Goal: Task Accomplishment & Management: Manage account settings

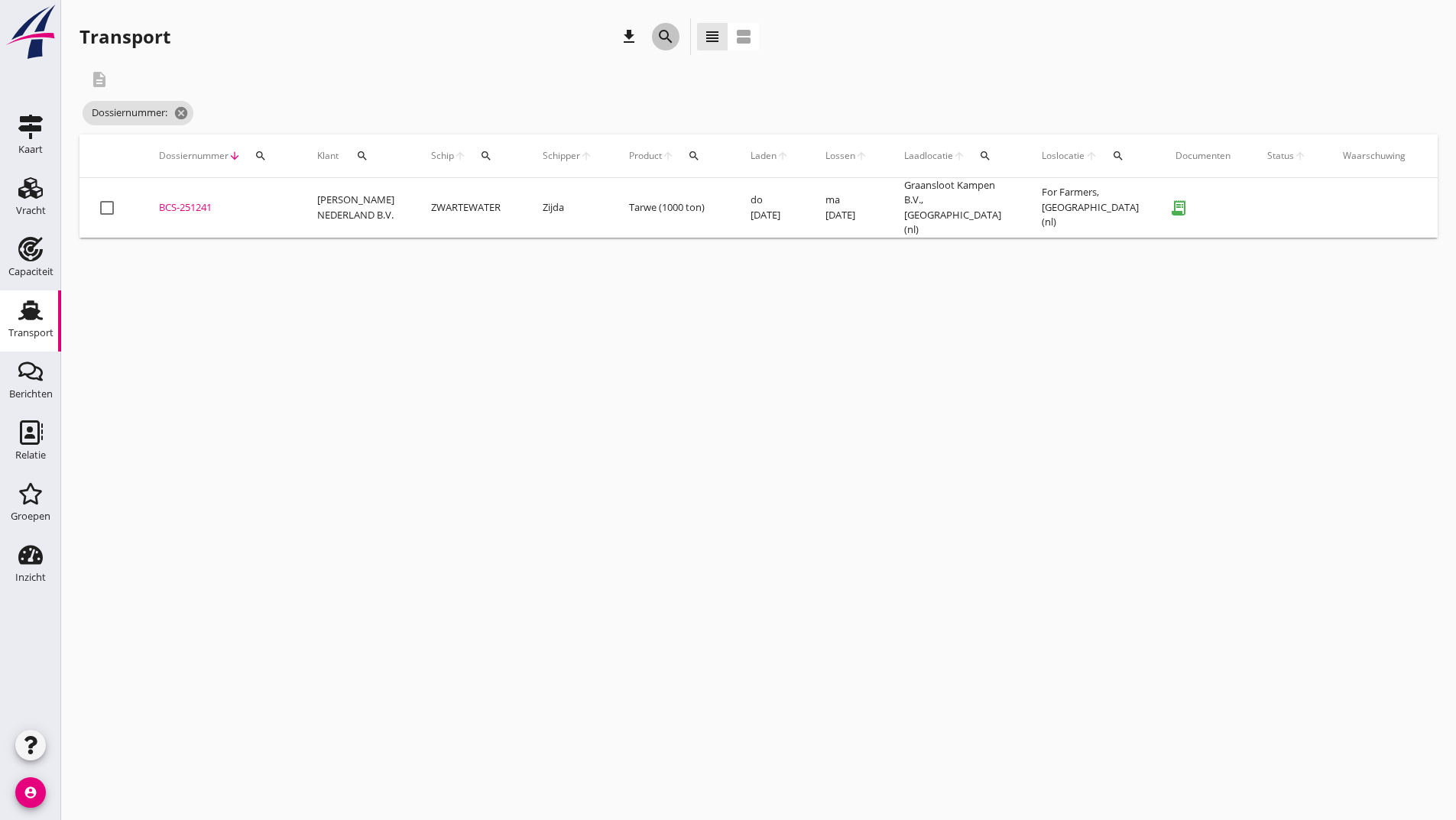
click at [668, 38] on icon "search" at bounding box center [665, 36] width 18 height 18
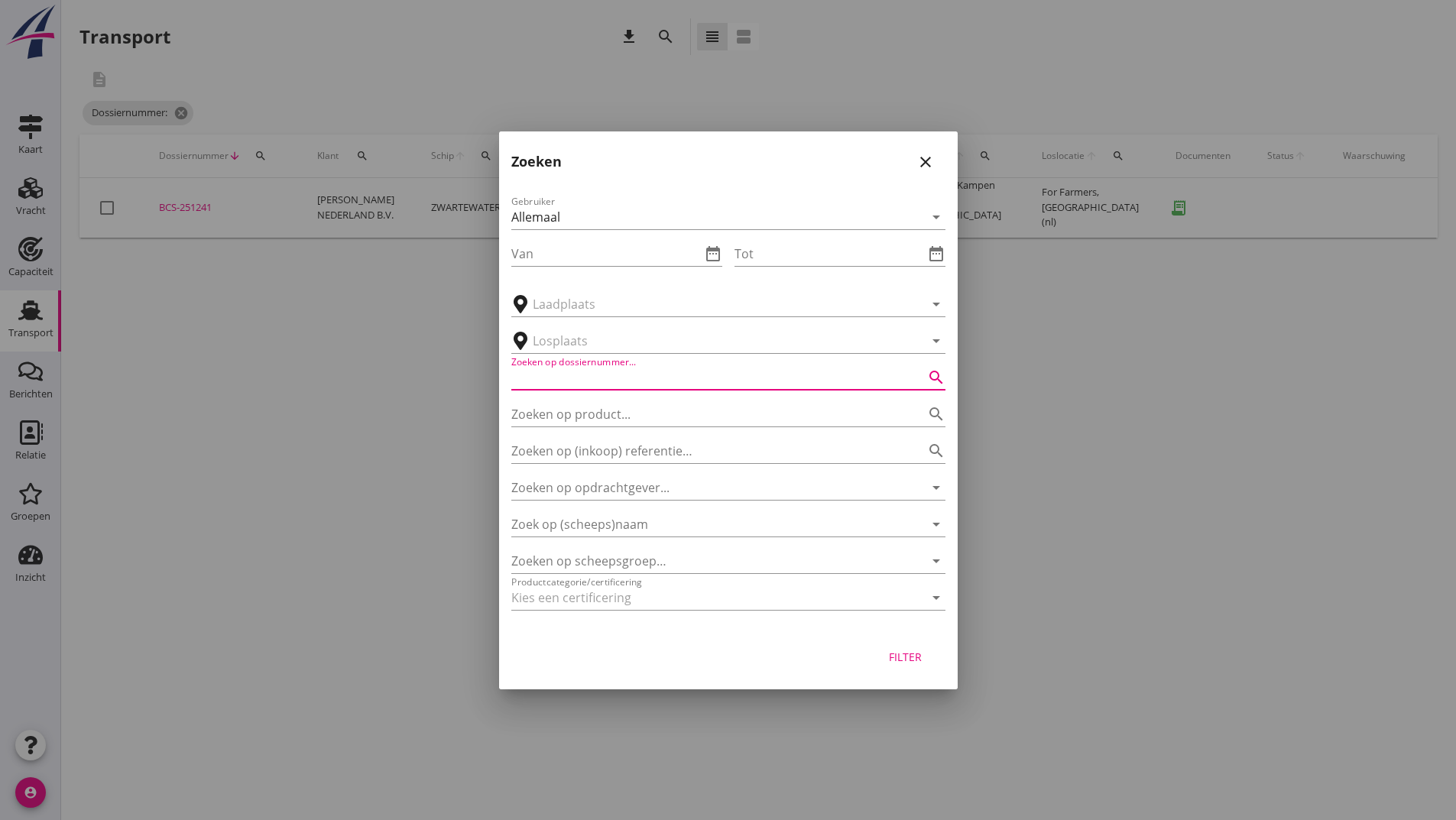
click at [610, 369] on input "Zoeken op dossiernummer..." at bounding box center [707, 377] width 392 height 25
type input "251124"
click at [921, 663] on div "Filter" at bounding box center [906, 656] width 43 height 16
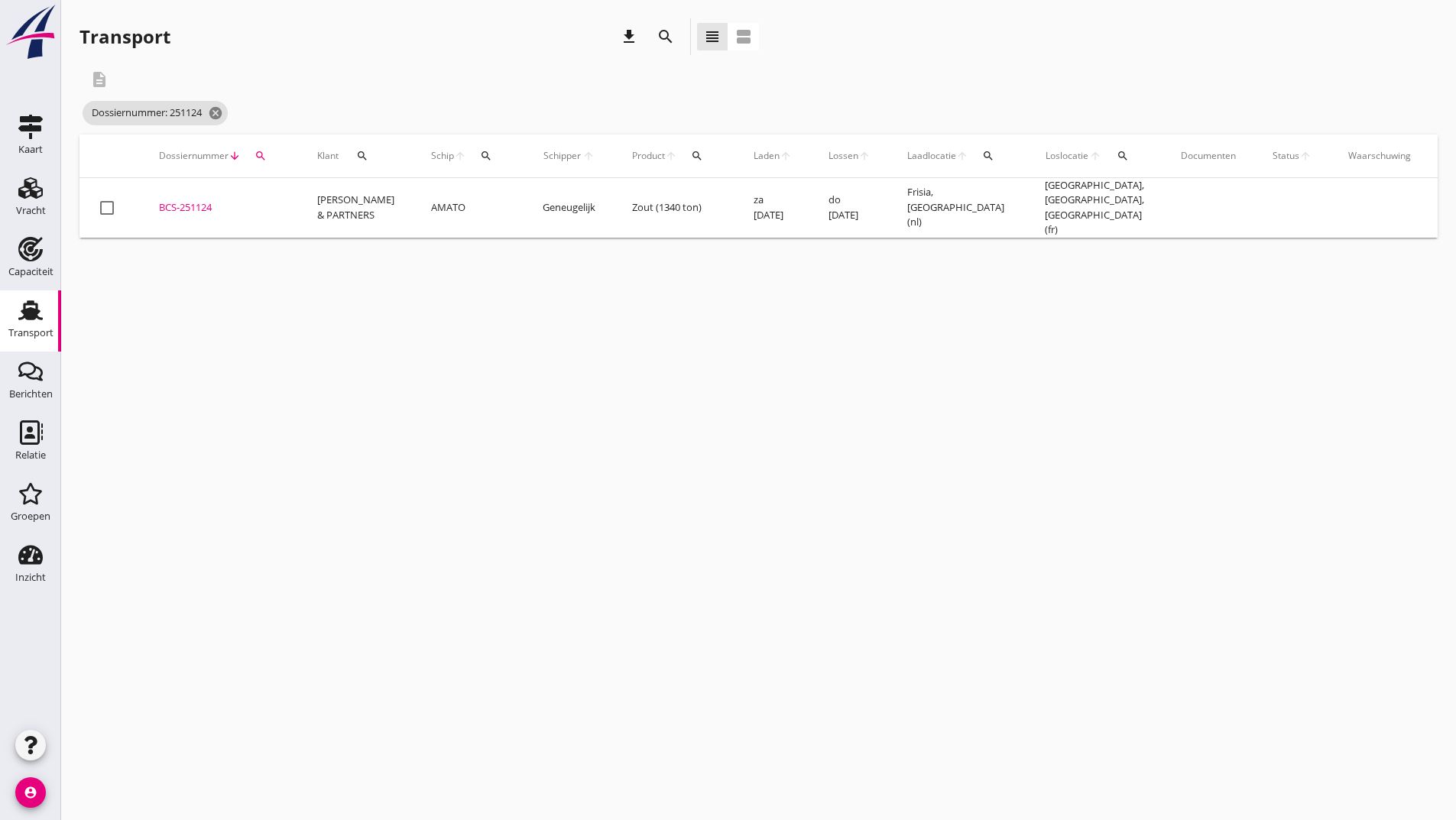
click at [207, 200] on div "BCS-251124" at bounding box center [219, 207] width 121 height 15
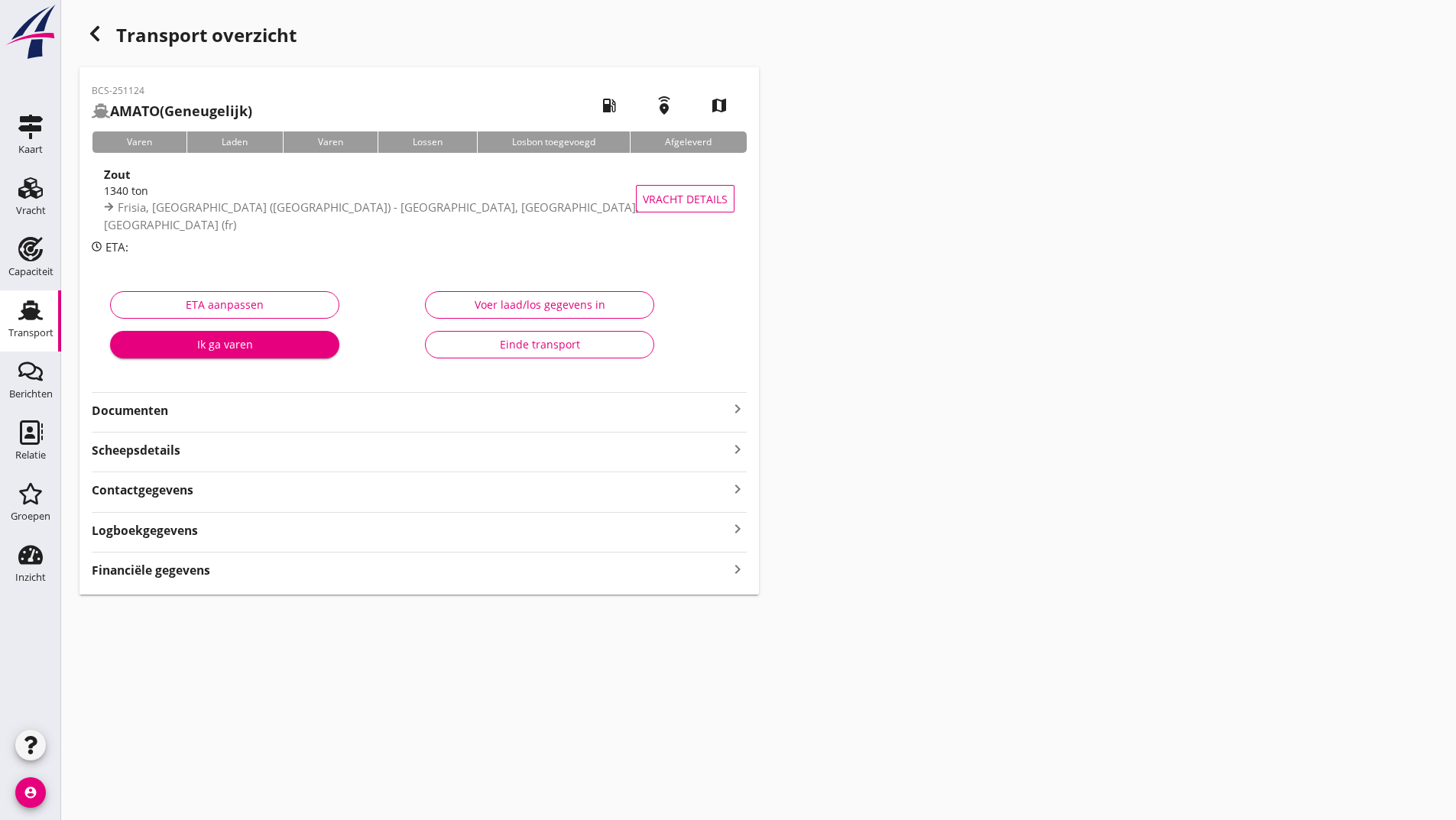
click at [164, 411] on strong "Documenten" at bounding box center [410, 411] width 637 height 18
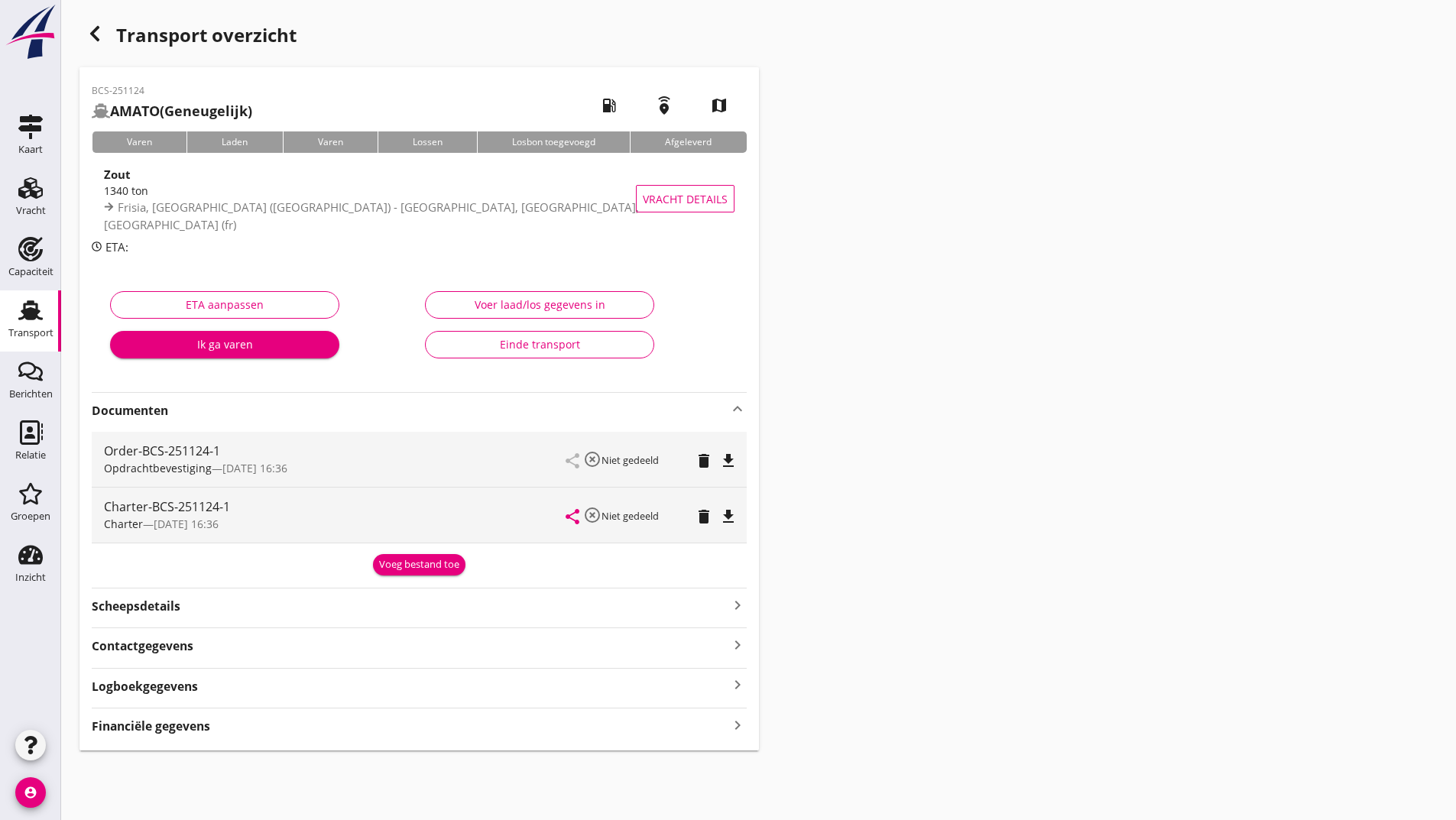
click at [441, 567] on div "Voeg bestand toe" at bounding box center [419, 564] width 81 height 15
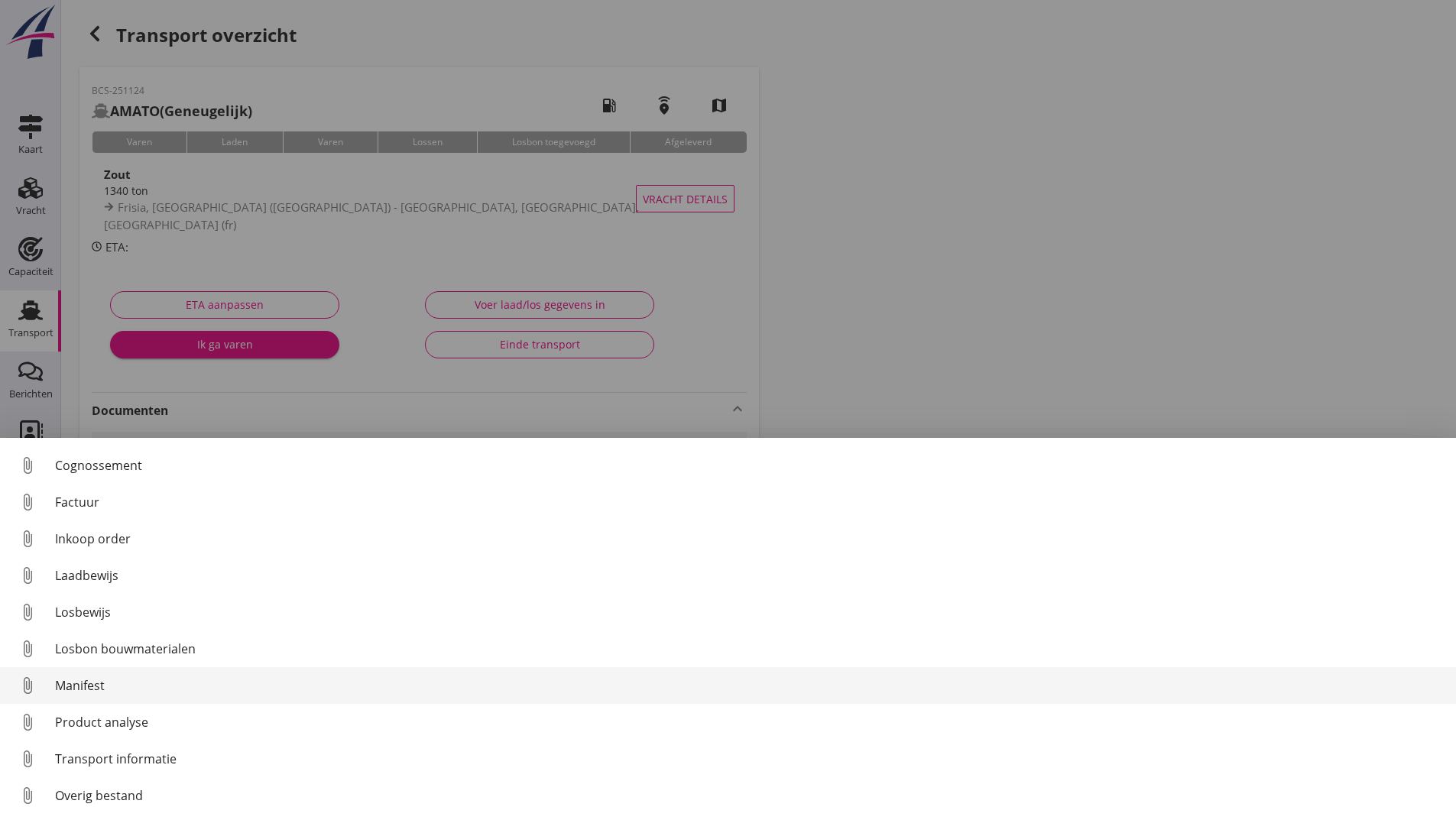
scroll to position [70, 0]
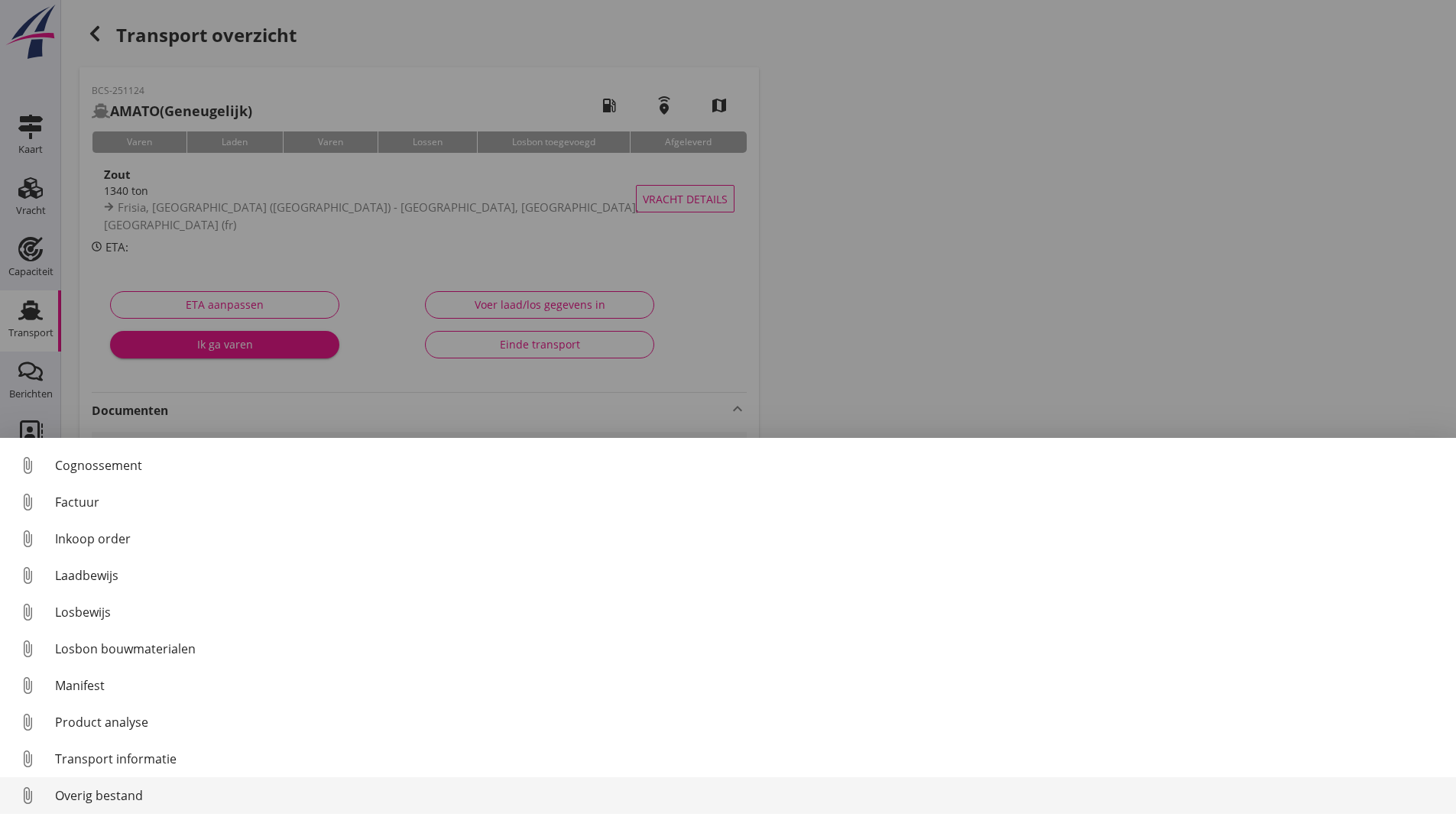
click at [142, 795] on div "Overig bestand" at bounding box center [749, 795] width 1389 height 18
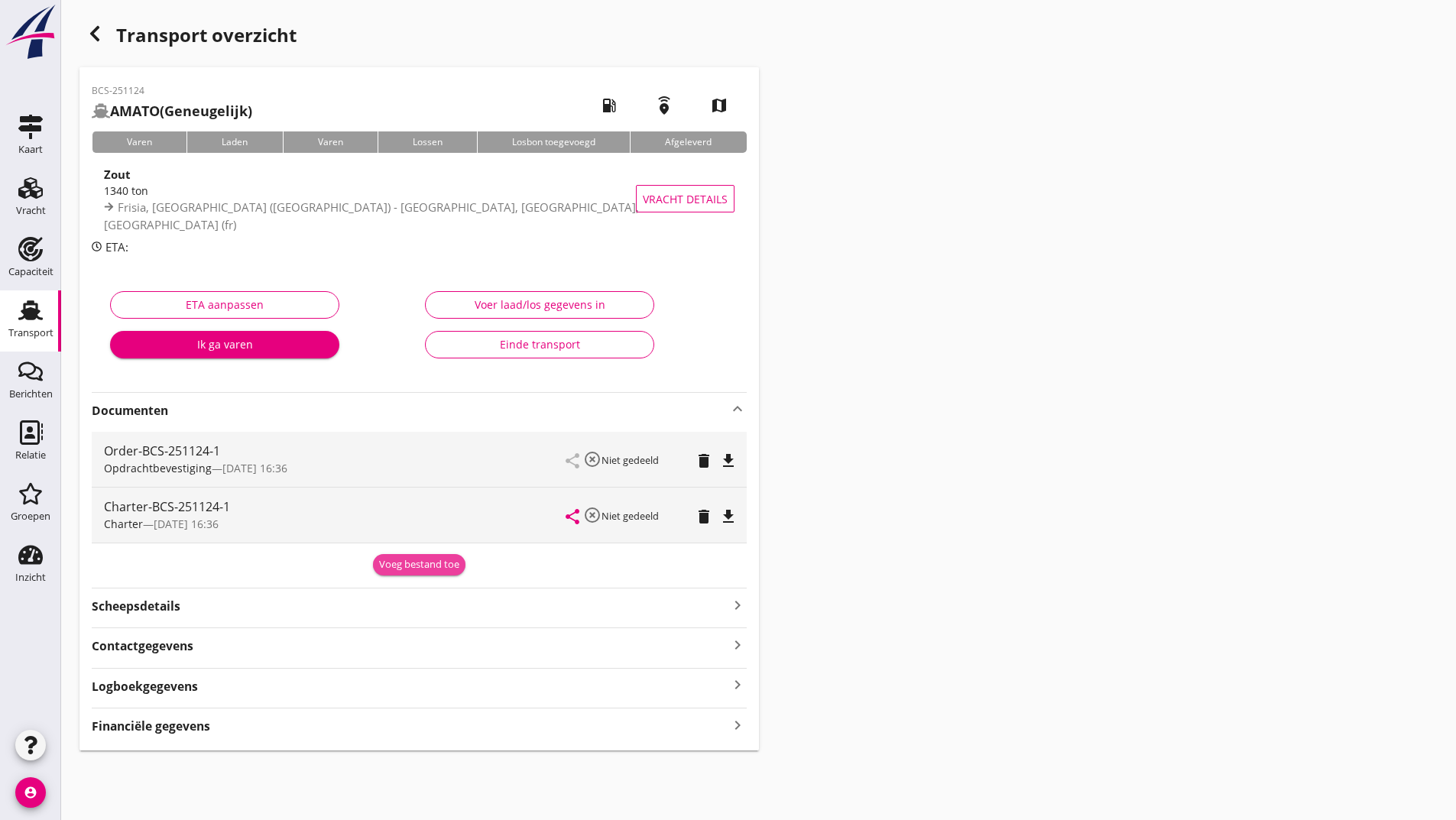
click at [417, 566] on div "Voeg bestand toe" at bounding box center [419, 564] width 81 height 15
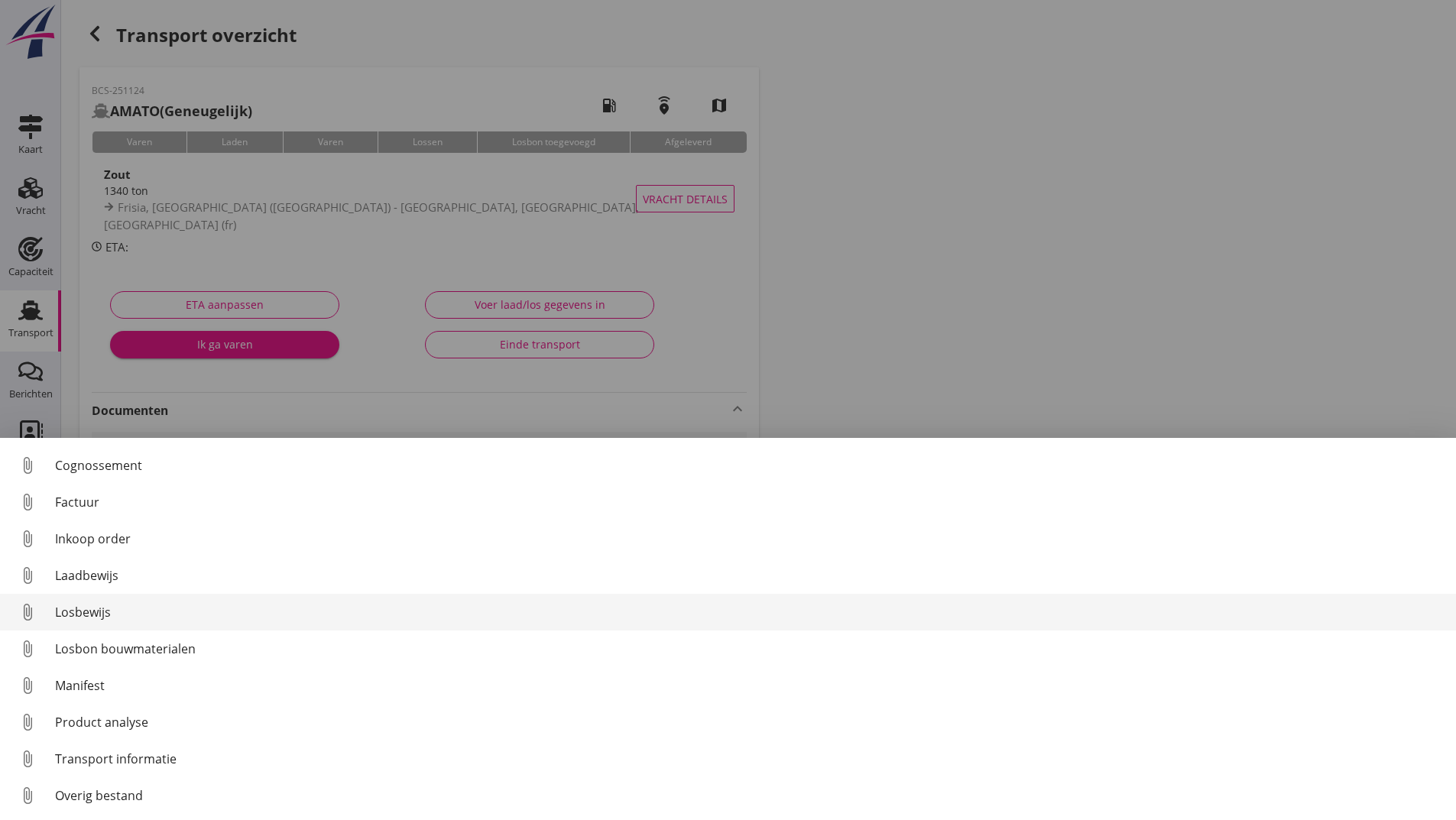
click at [99, 616] on div "Losbewijs" at bounding box center [749, 612] width 1389 height 18
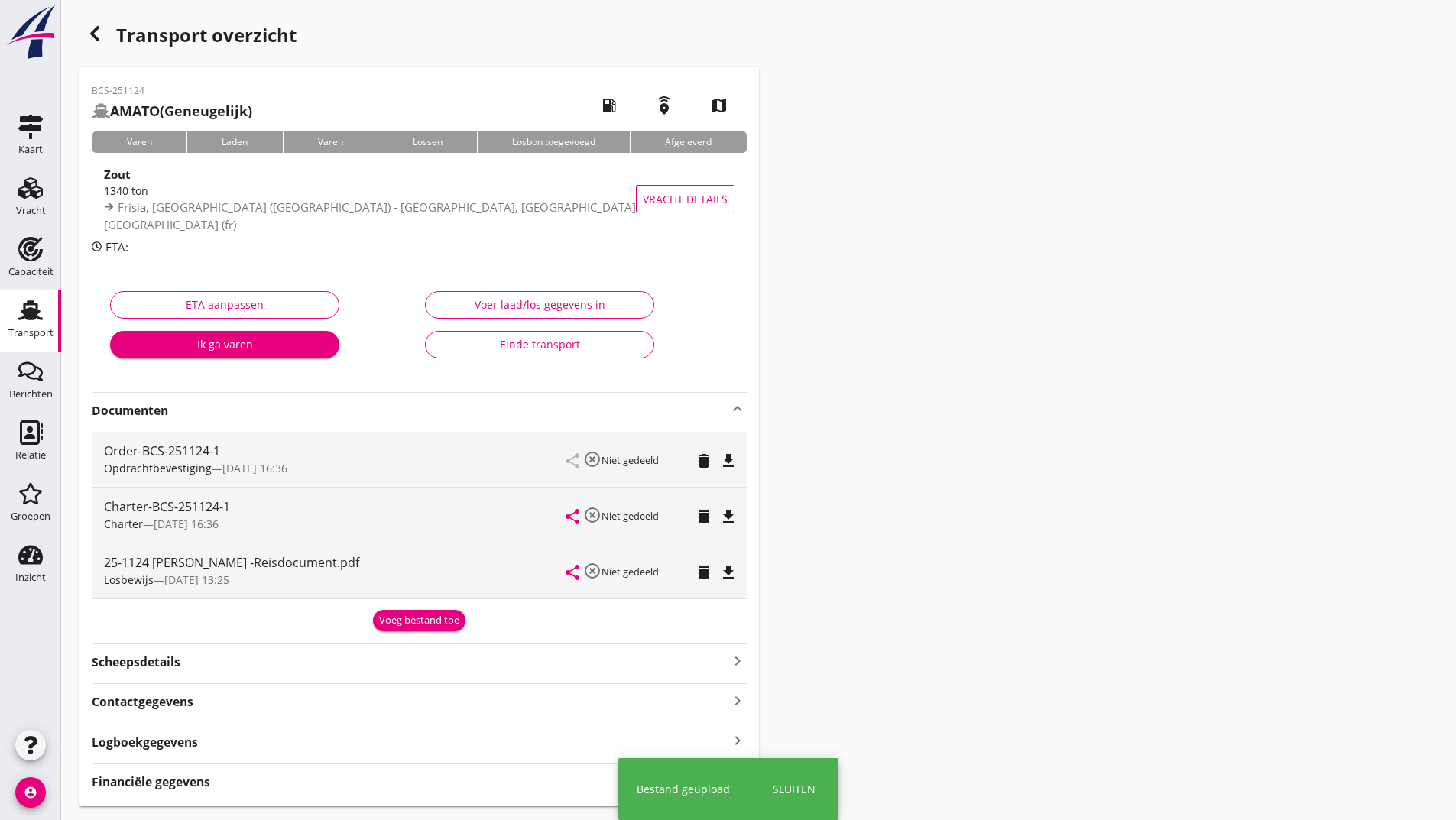
click at [392, 614] on div "Voeg bestand toe" at bounding box center [419, 620] width 81 height 15
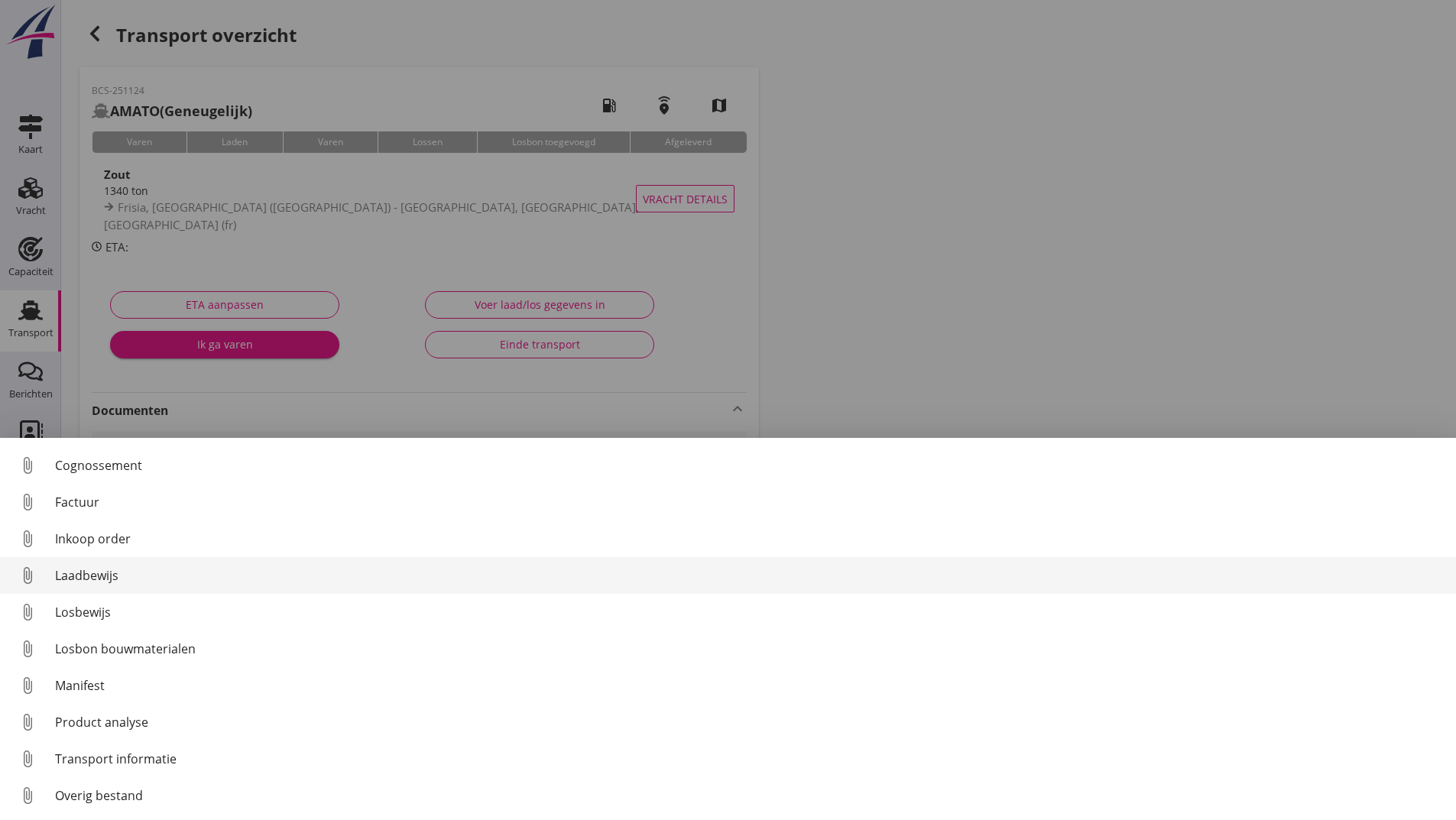
click at [109, 570] on div "Laadbewijs" at bounding box center [749, 575] width 1389 height 18
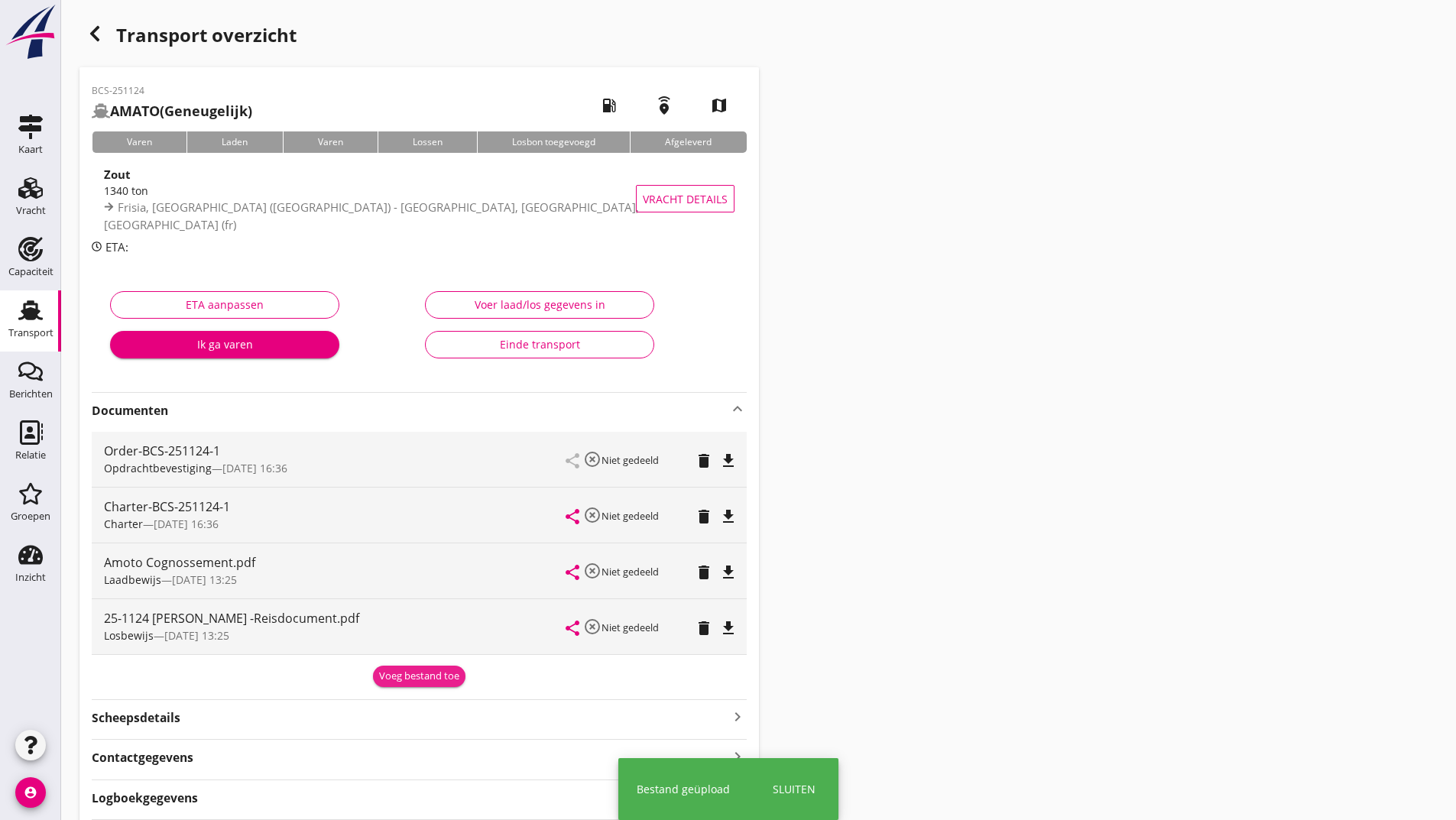
drag, startPoint x: 383, startPoint y: 681, endPoint x: 372, endPoint y: 673, distance: 13.6
click at [381, 676] on div "Voeg bestand toe" at bounding box center [419, 676] width 81 height 15
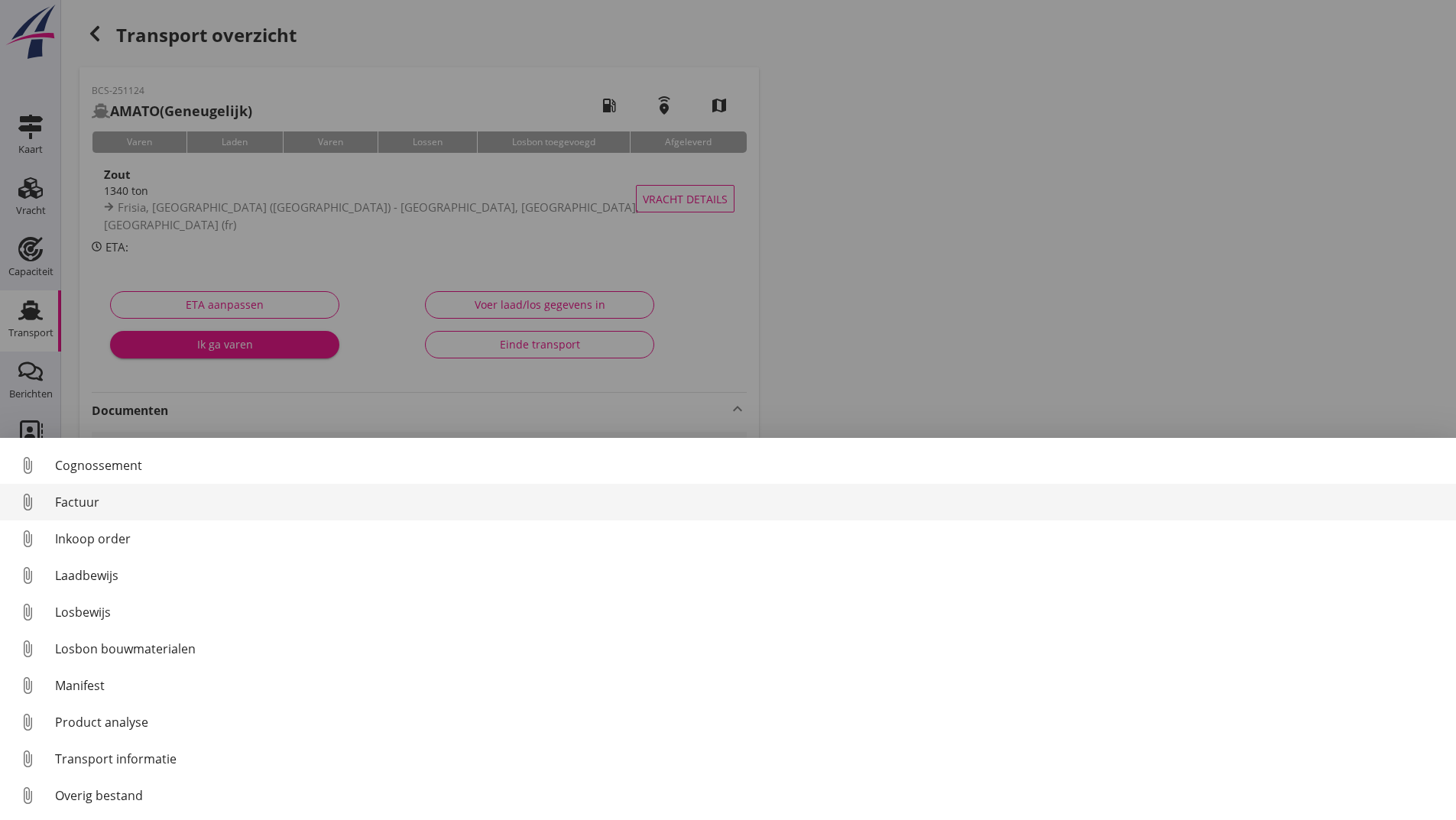
click at [92, 502] on div "Factuur" at bounding box center [749, 502] width 1389 height 18
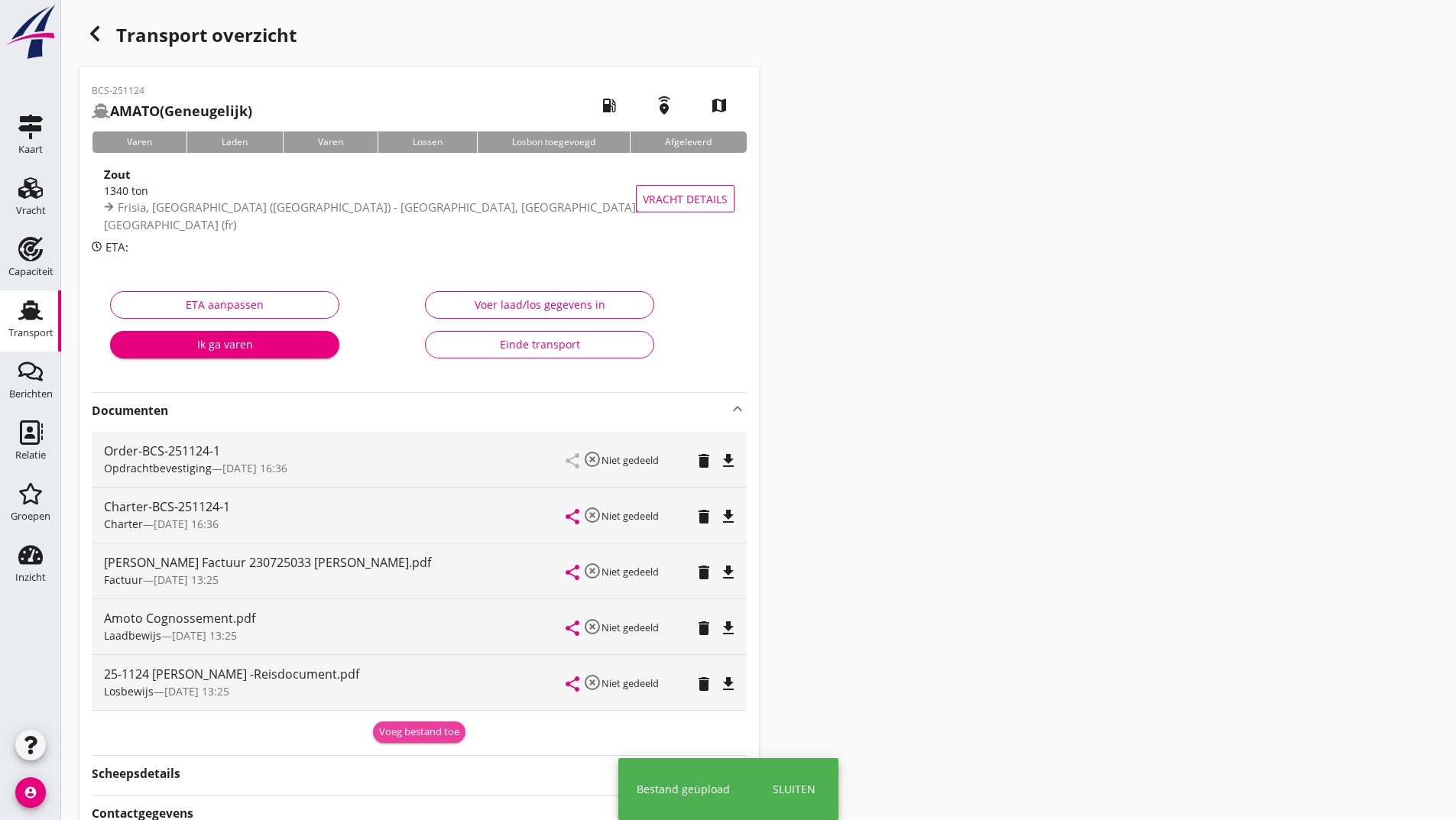
click at [390, 728] on div "Voeg bestand toe" at bounding box center [419, 731] width 81 height 15
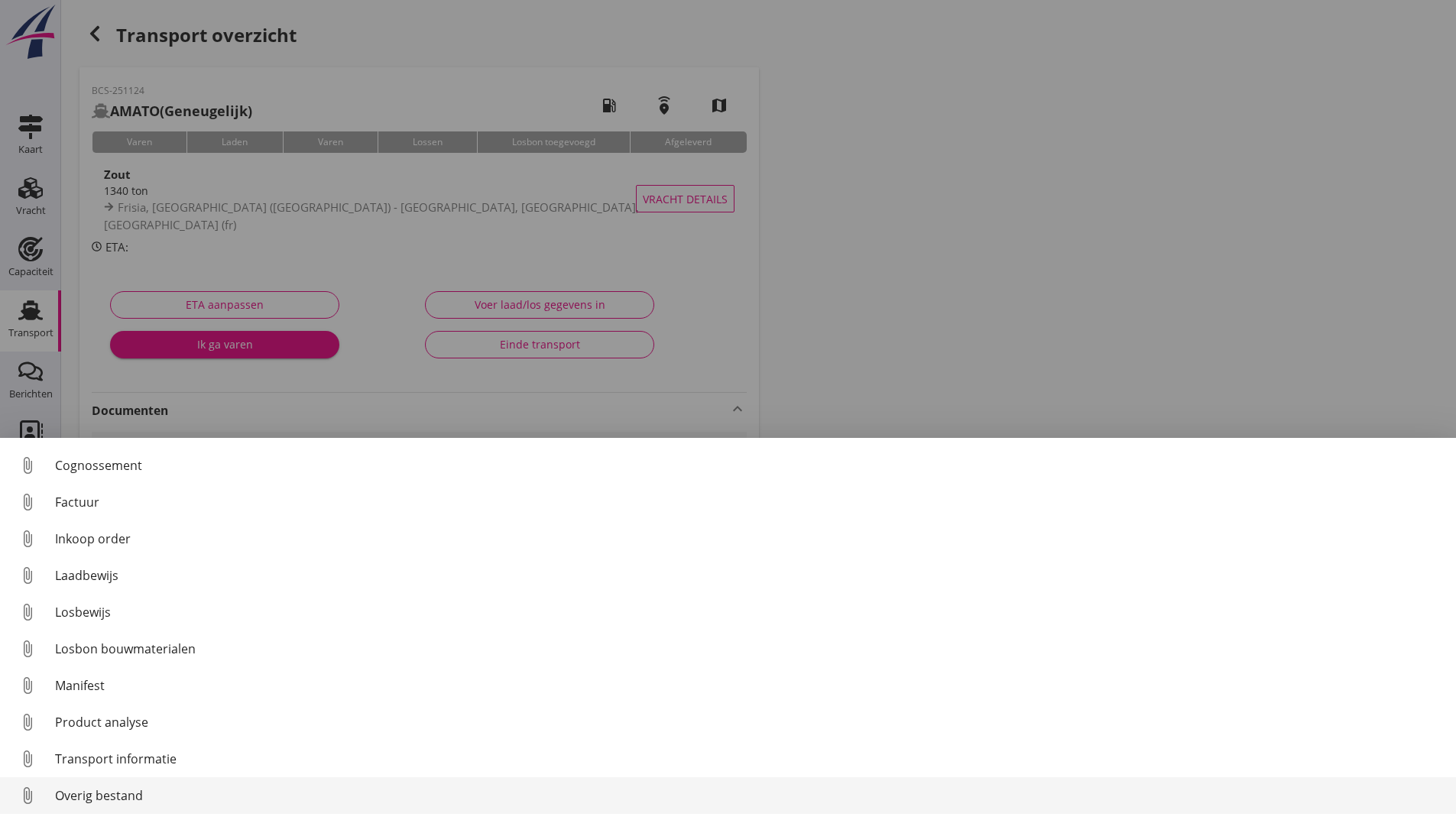
click at [129, 790] on div "Overig bestand" at bounding box center [749, 795] width 1389 height 18
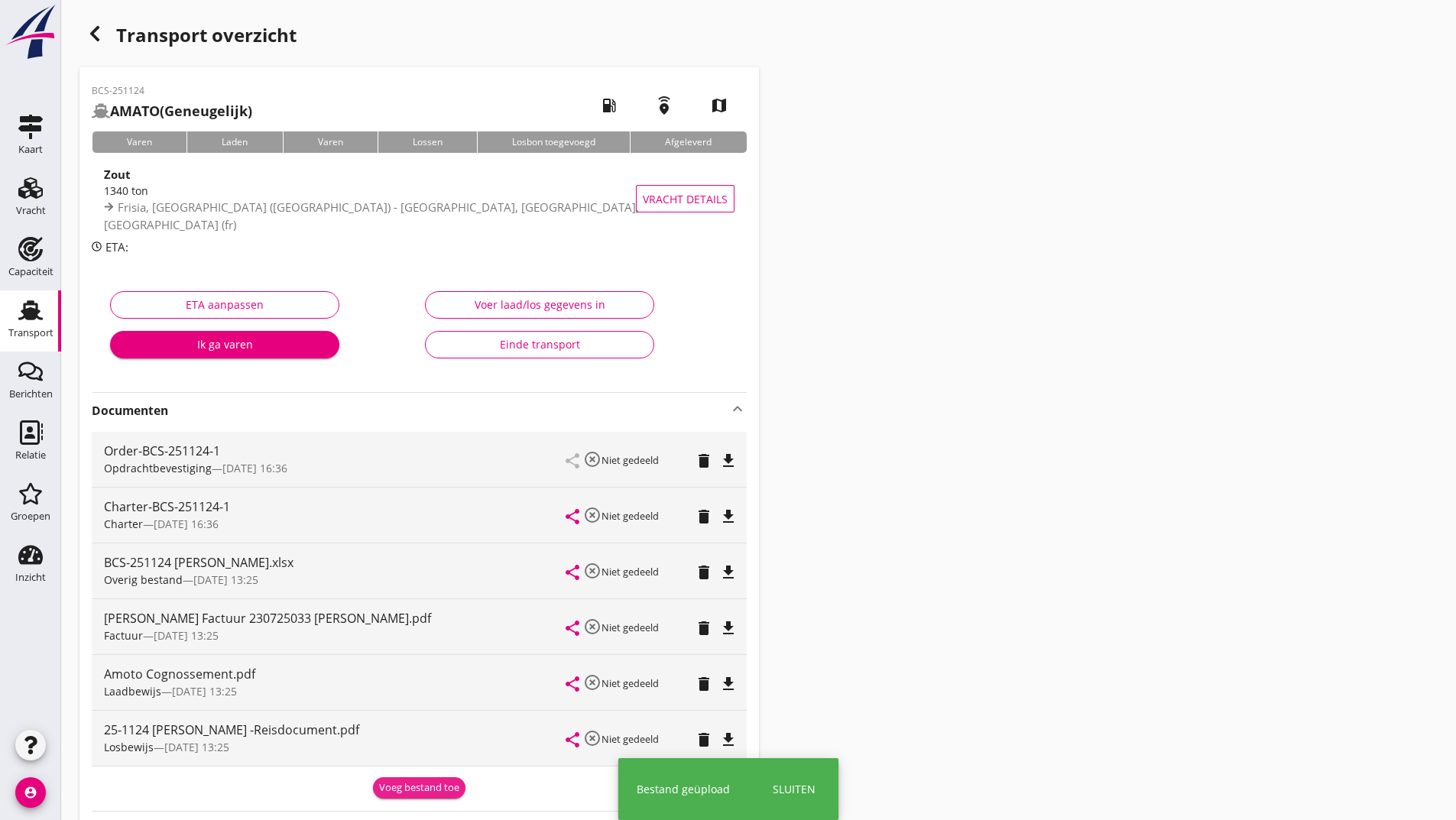
drag, startPoint x: 399, startPoint y: 786, endPoint x: 352, endPoint y: 755, distance: 56.3
click at [400, 781] on div "Voeg bestand toe" at bounding box center [419, 787] width 81 height 15
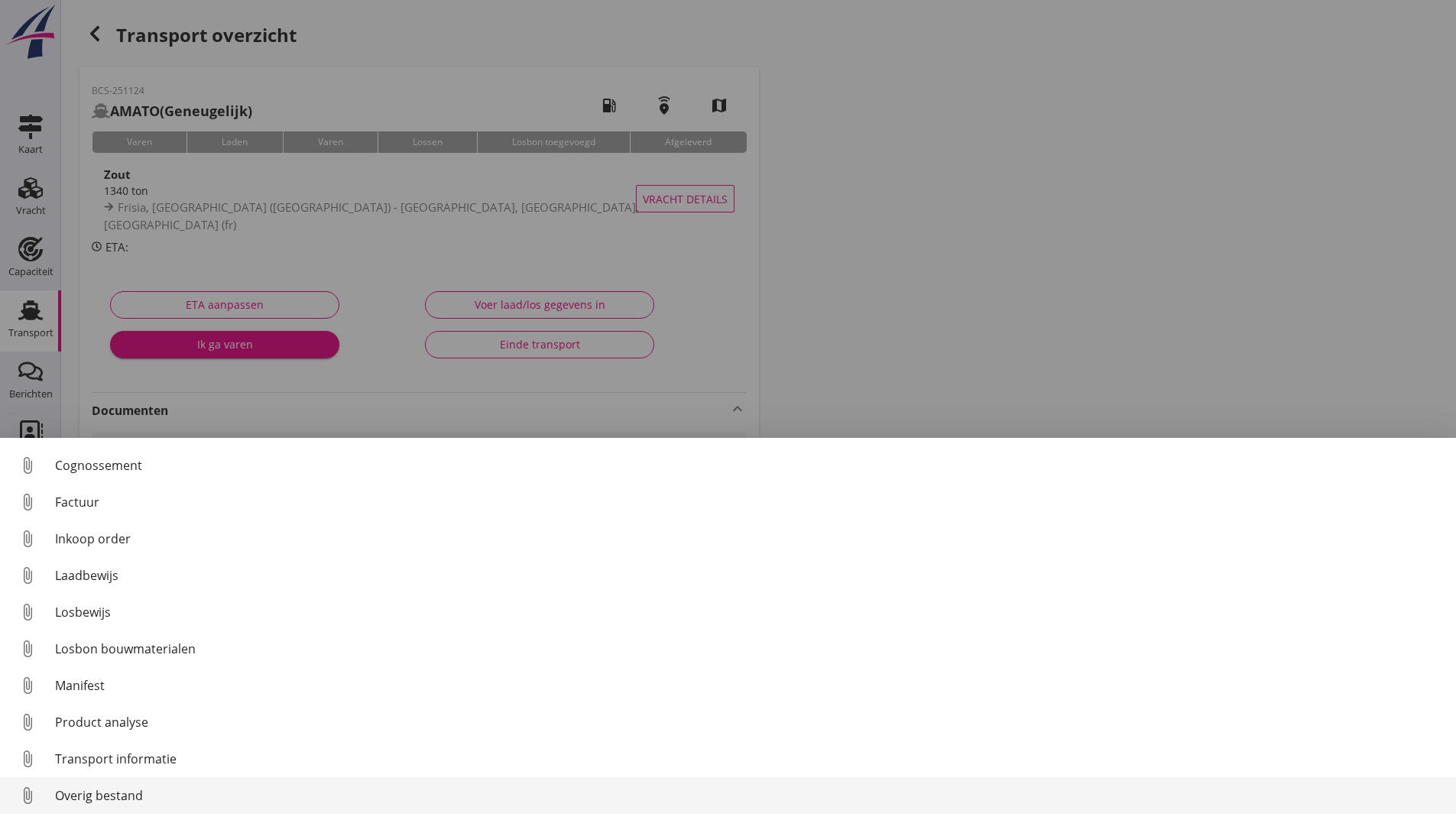
click at [59, 794] on div "Overig bestand" at bounding box center [749, 795] width 1389 height 18
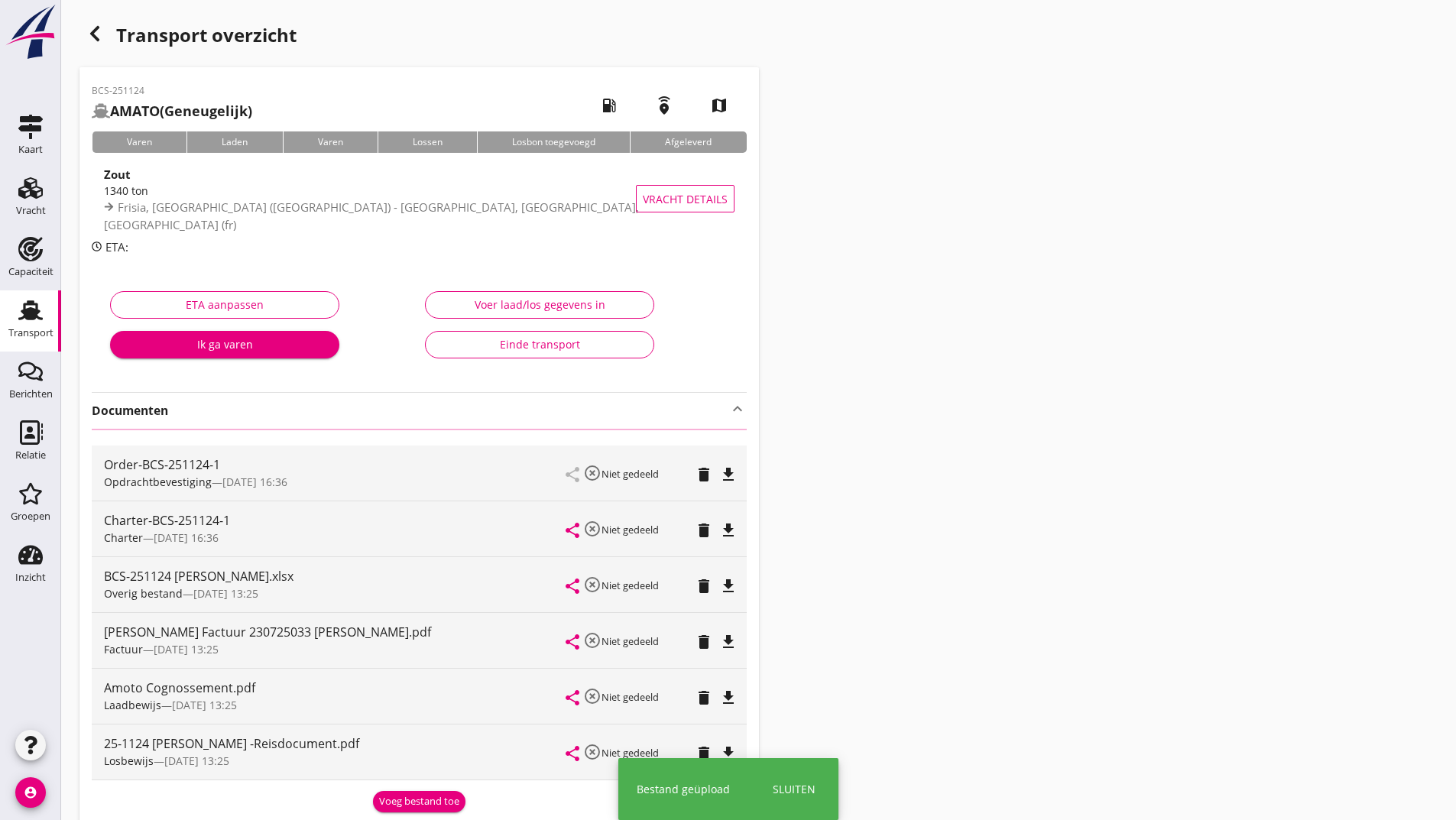
click at [99, 32] on icon "button" at bounding box center [94, 34] width 18 height 18
